Goal: Find contact information

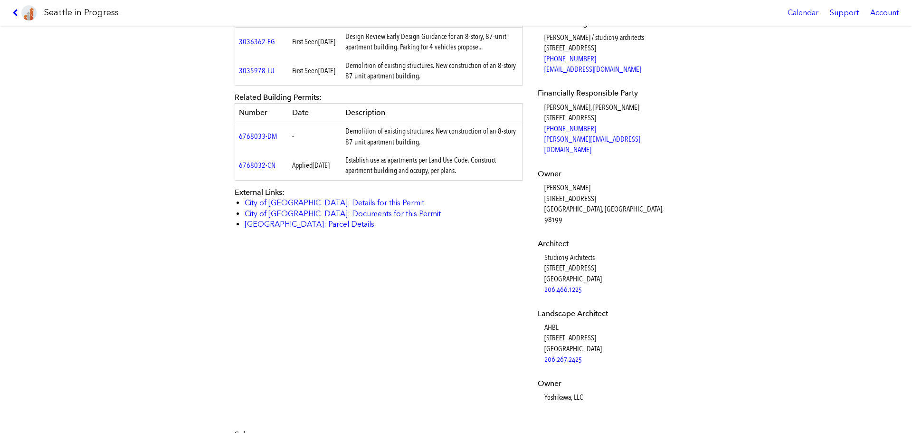
scroll to position [427, 0]
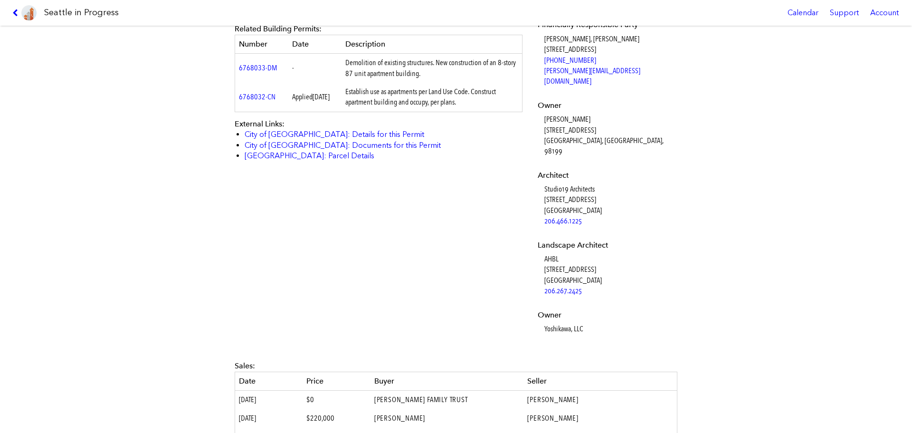
click at [564, 323] on dd "Yoshikawa, LLC" at bounding box center [609, 328] width 131 height 10
copy div "Yoshikawa, LLC"
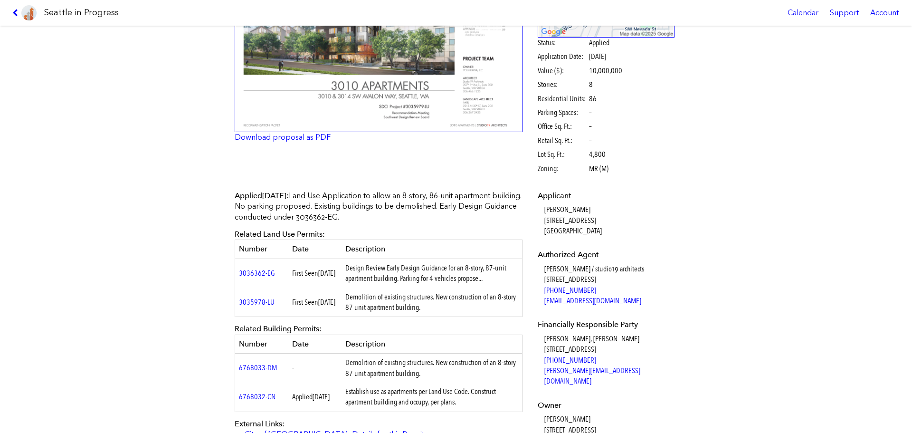
scroll to position [142, 0]
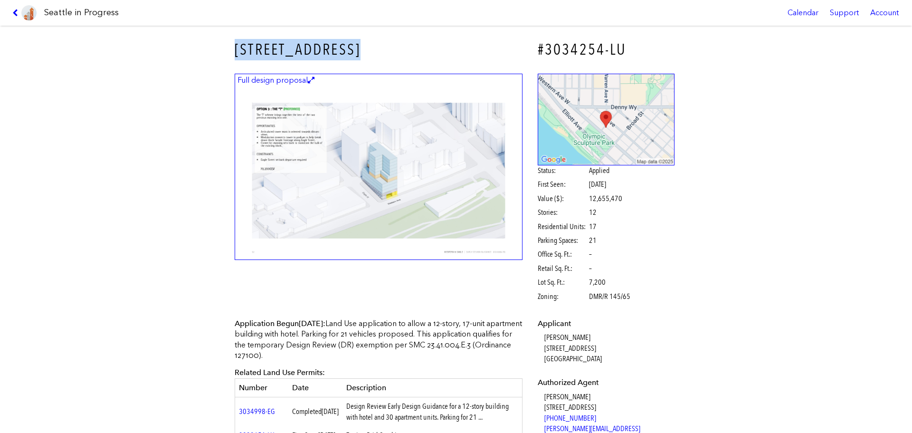
drag, startPoint x: 209, startPoint y: 47, endPoint x: 398, endPoint y: 43, distance: 188.5
click at [398, 43] on div "2934 WESTERN AVE #3034254-LU Full design proposal Status: Applied First Seen: A…" at bounding box center [456, 229] width 912 height 407
copy h3 "[STREET_ADDRESS]"
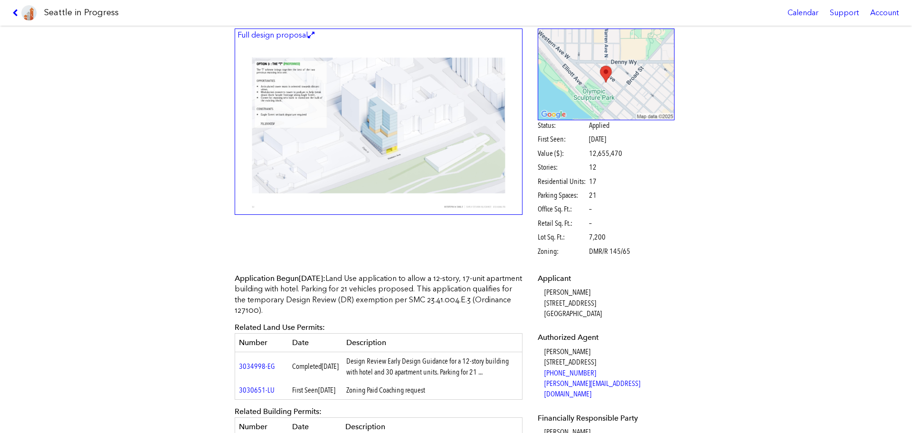
scroll to position [95, 0]
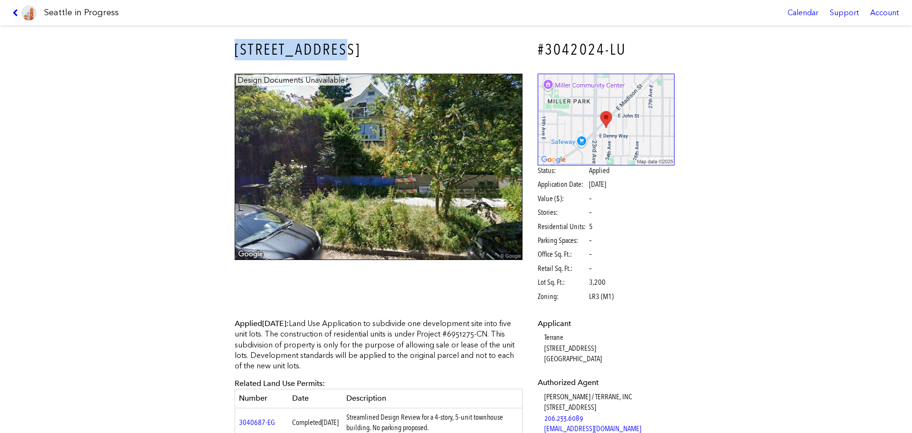
drag, startPoint x: 194, startPoint y: 42, endPoint x: 364, endPoint y: 44, distance: 170.0
click at [364, 44] on div "113 24TH AVE E #3042024-LU Design Documents Unavailable Status: Applied Applica…" at bounding box center [456, 229] width 912 height 407
copy h3 "113 24TH AVE E"
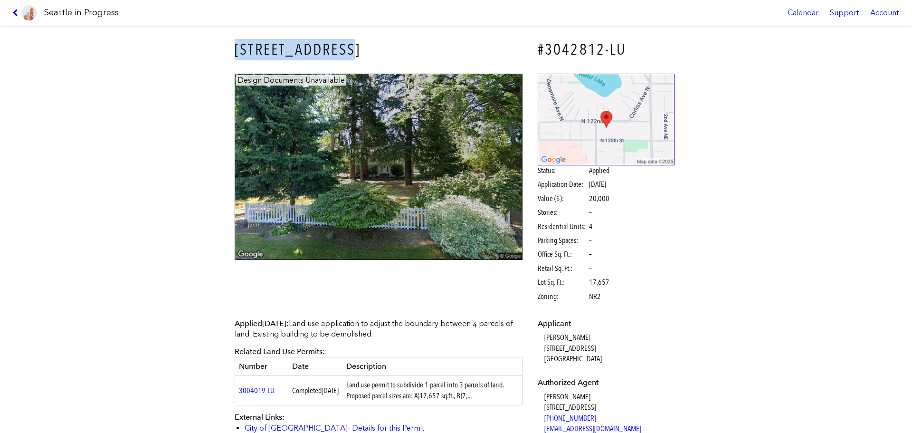
drag, startPoint x: 219, startPoint y: 46, endPoint x: 354, endPoint y: 49, distance: 134.4
click at [354, 49] on div "2121 N 122ND ST #3042812-LU Design Documents Unavailable Status: Applied Applic…" at bounding box center [456, 229] width 912 height 407
copy h3 "2121 N 122ND ST"
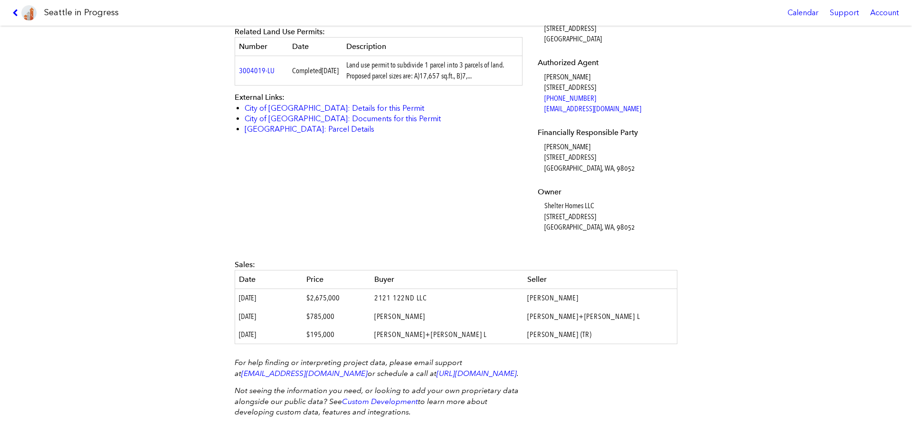
scroll to position [304, 0]
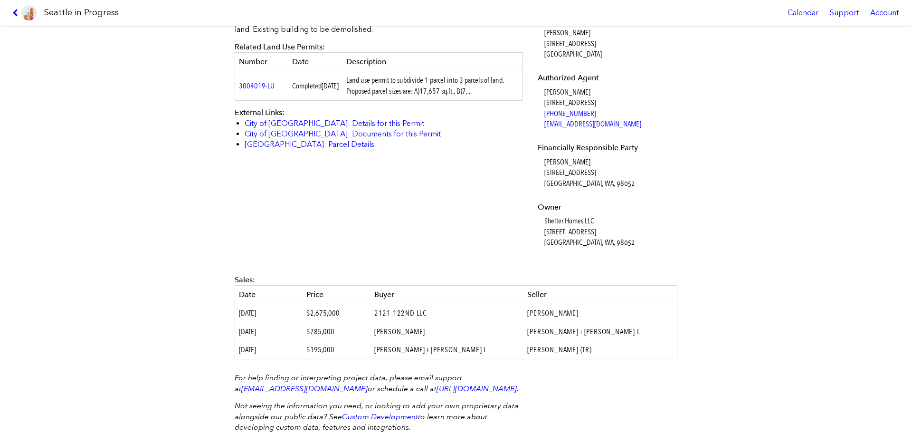
click at [563, 162] on dd "Ron Froton 2473 152nd Ave NE REDMOND, WA, 98052" at bounding box center [609, 173] width 131 height 32
copy dd "Ron Froton"
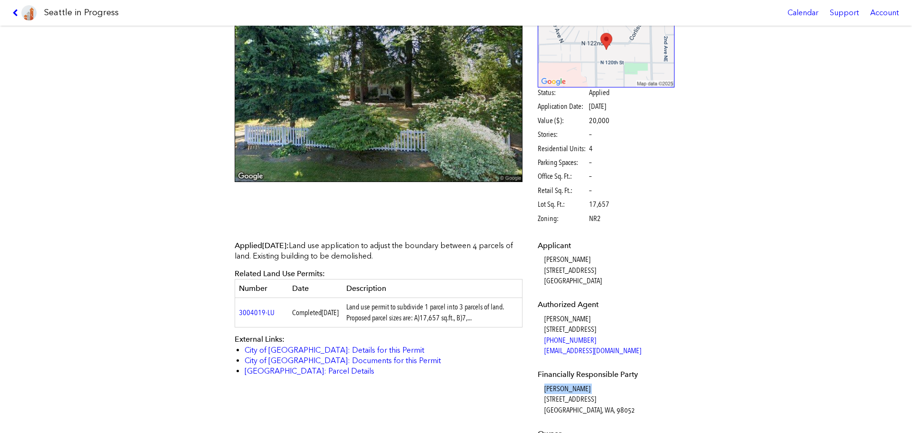
scroll to position [0, 0]
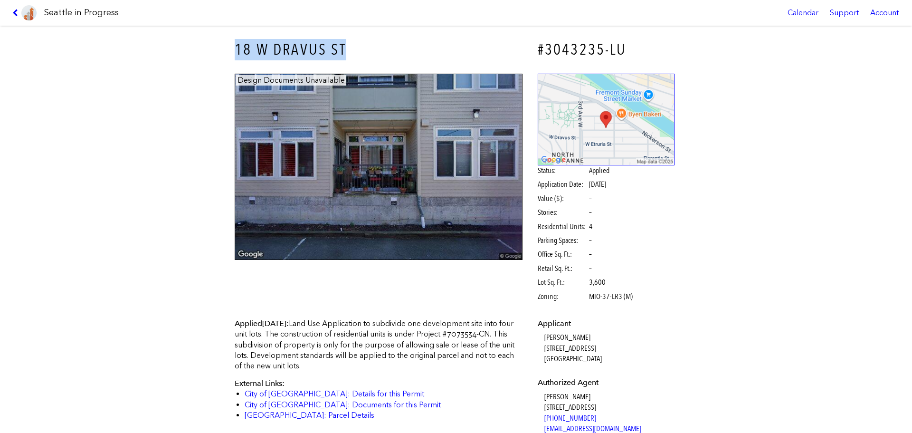
drag, startPoint x: 234, startPoint y: 56, endPoint x: 422, endPoint y: 43, distance: 189.0
click at [422, 43] on h3 "18 W DRAVUS ST" at bounding box center [379, 49] width 288 height 21
copy h3 "18 W DRAVUS ST"
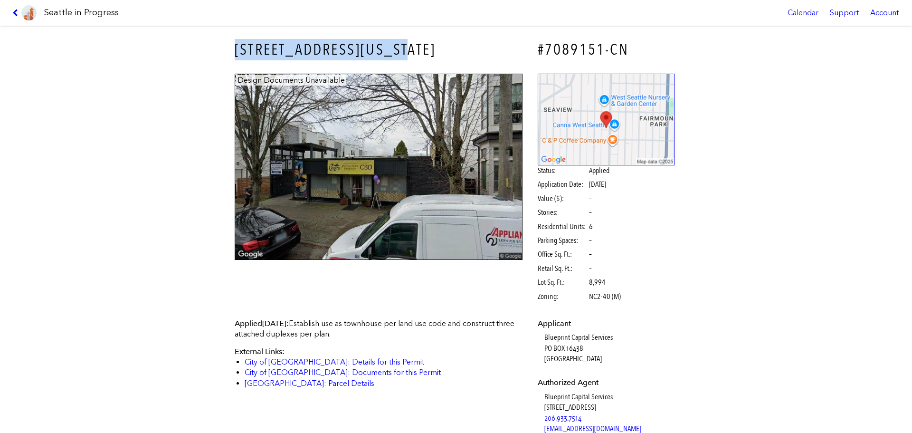
drag, startPoint x: 225, startPoint y: 42, endPoint x: 481, endPoint y: 45, distance: 256.9
click at [481, 45] on div "[STREET_ADDRESS][US_STATE]" at bounding box center [378, 49] width 301 height 35
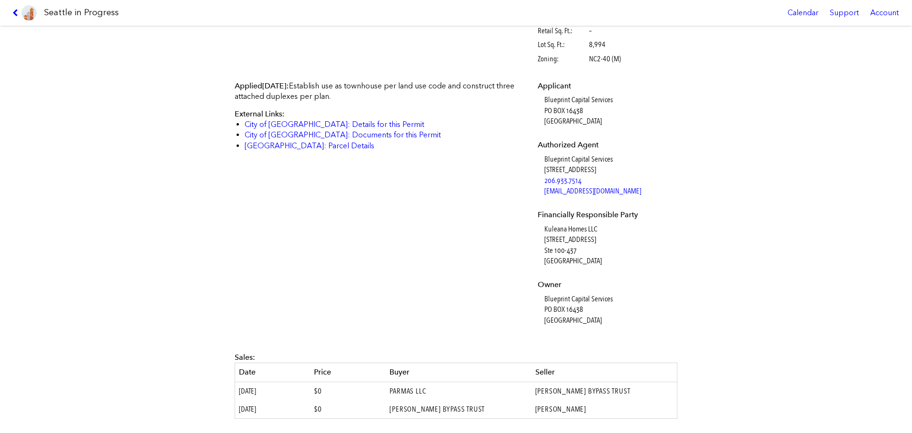
click at [561, 227] on dd "Kuleana Homes LLC [STREET_ADDRESS]" at bounding box center [609, 245] width 131 height 43
copy dd "Kuleana Homes LLC"
click at [560, 298] on dd "Blueprint Capital Services [STREET_ADDRESS]" at bounding box center [609, 309] width 131 height 32
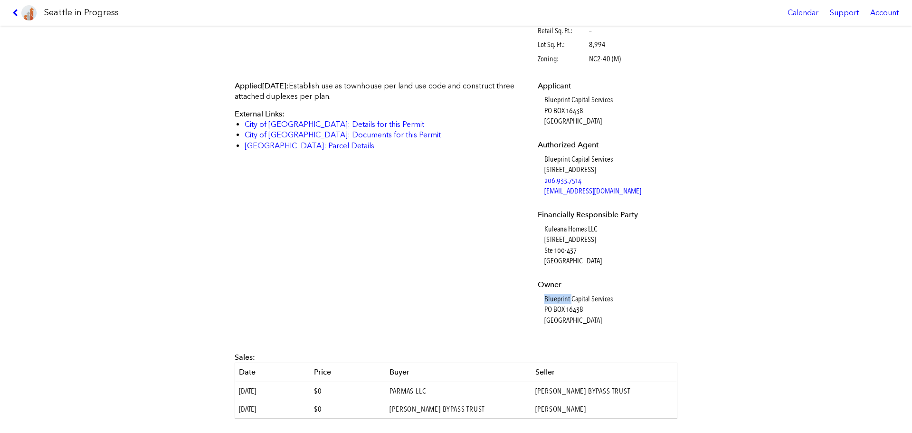
click at [560, 298] on dd "Blueprint Capital Services [STREET_ADDRESS]" at bounding box center [609, 309] width 131 height 32
copy dd "Blueprint Capital Services"
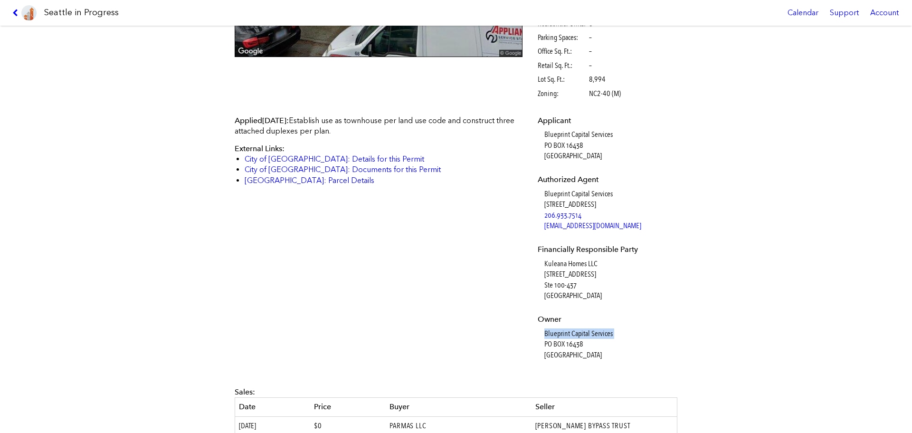
scroll to position [0, 0]
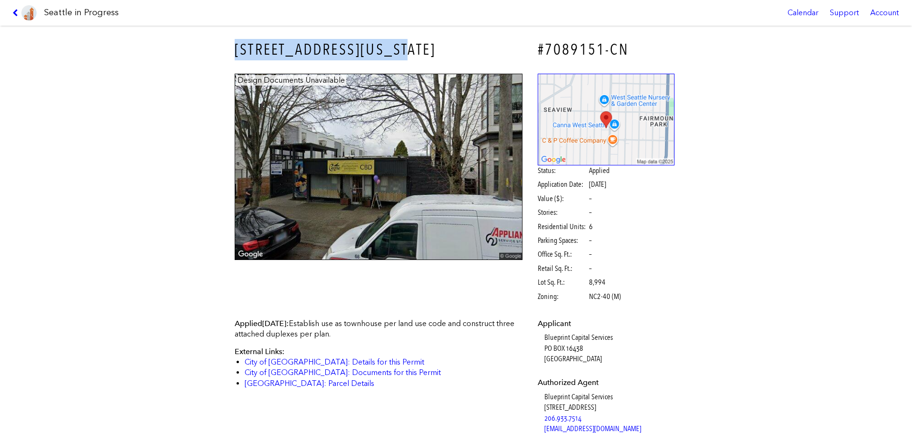
drag, startPoint x: 217, startPoint y: 51, endPoint x: 469, endPoint y: 47, distance: 252.2
click at [469, 47] on div "[STREET_ADDRESS][US_STATE] #7089151-CN Design Documents Unavailable Status: App…" at bounding box center [456, 229] width 912 height 407
copy h3 "[STREET_ADDRESS][US_STATE]"
